Goal: Task Accomplishment & Management: Use online tool/utility

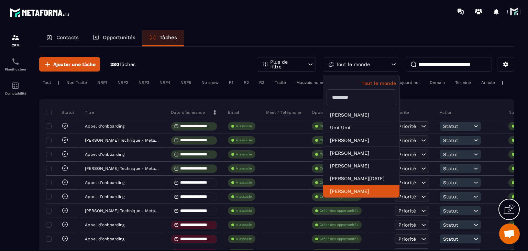
scroll to position [34, 0]
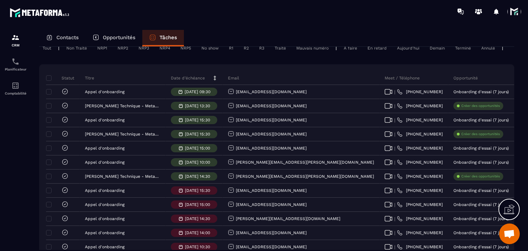
click at [406, 52] on div "Aujourd'hui" at bounding box center [408, 48] width 29 height 8
click at [404, 54] on div "Tout | Non Traité NRP1 NRP2 NRP3 NRP4 NRP5 No show R1 R2 R3 Traité Mauvais numé…" at bounding box center [276, 49] width 475 height 10
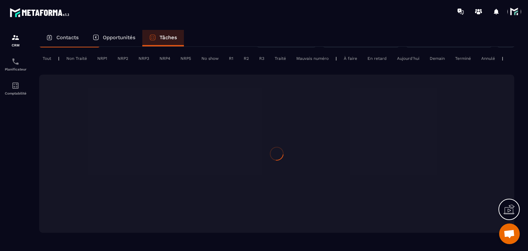
scroll to position [0, 0]
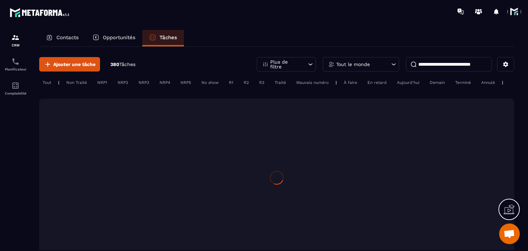
click at [404, 82] on div "Aujourd'hui" at bounding box center [408, 82] width 29 height 8
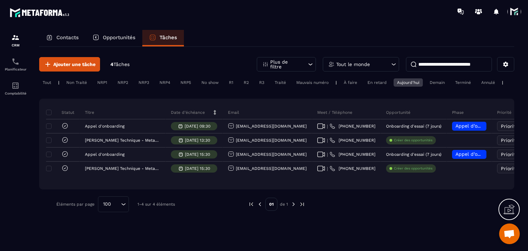
click at [358, 66] on div "Tout le monde" at bounding box center [361, 64] width 76 height 14
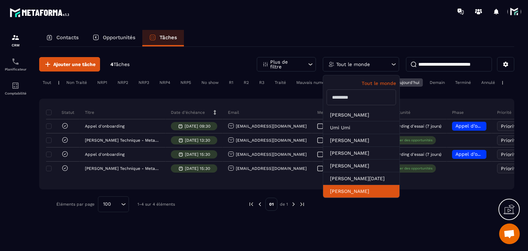
click at [349, 185] on li "[PERSON_NAME]" at bounding box center [361, 191] width 76 height 13
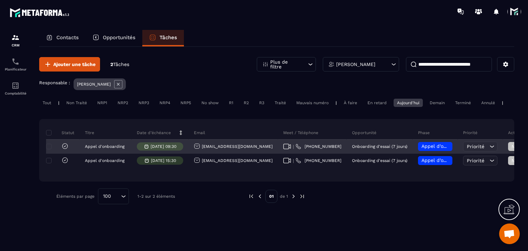
click at [223, 150] on div "[EMAIL_ADDRESS][DOMAIN_NAME]" at bounding box center [233, 146] width 79 height 7
